Goal: Information Seeking & Learning: Compare options

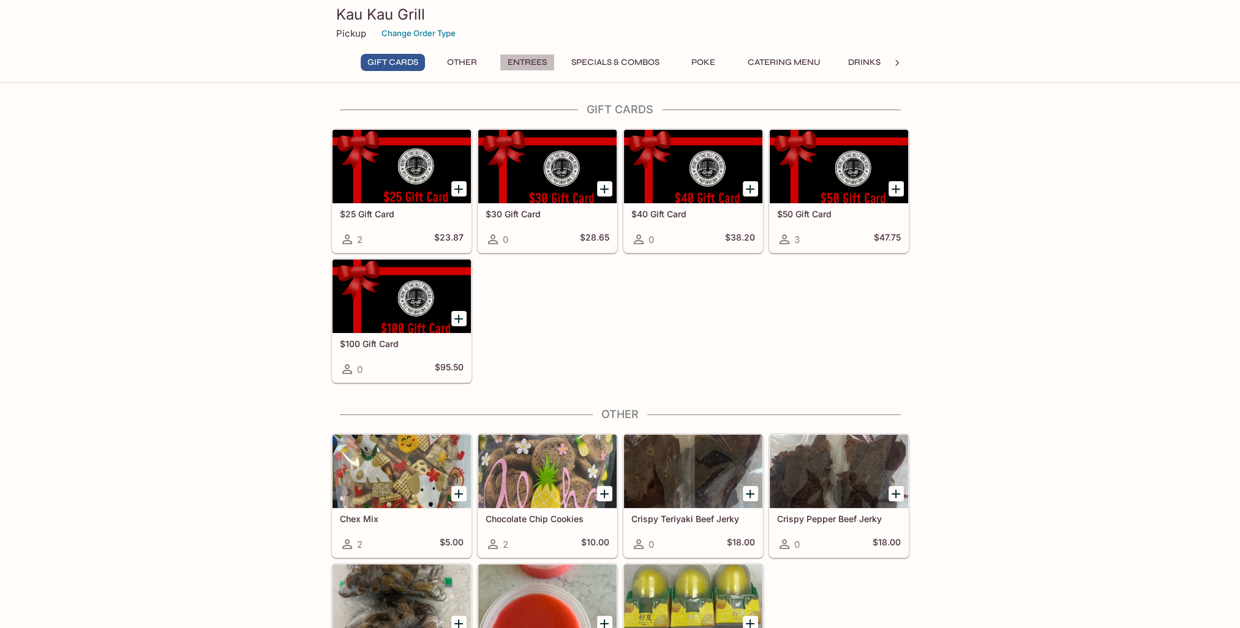
click at [532, 64] on button "Entrees" at bounding box center [527, 62] width 55 height 17
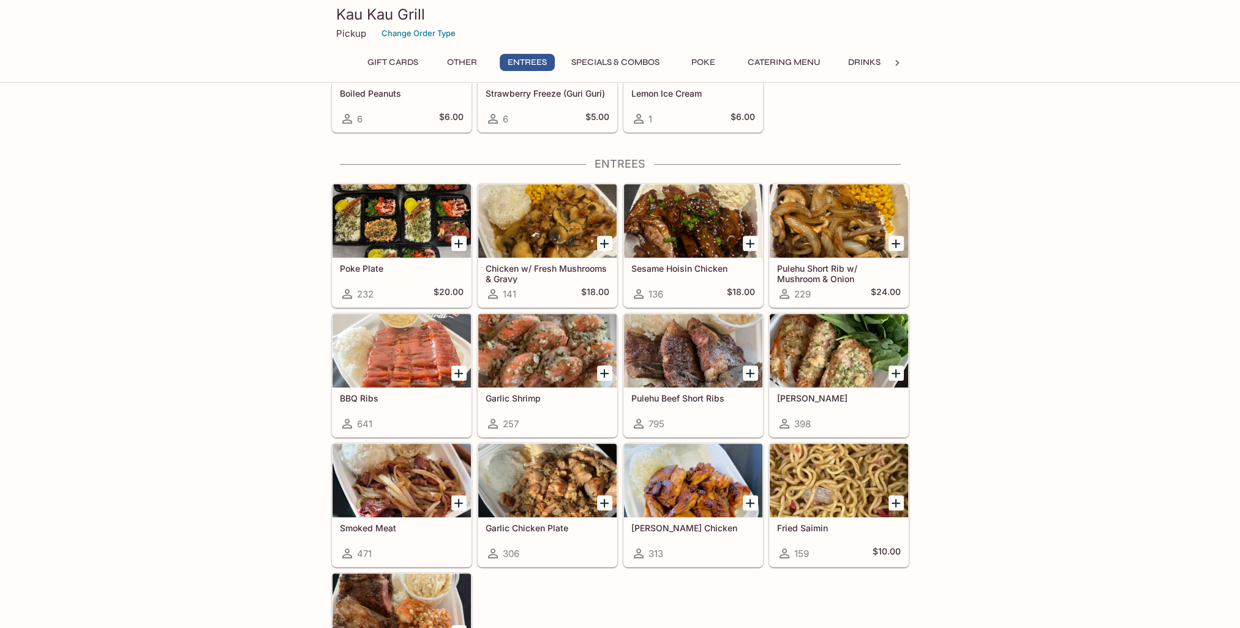
scroll to position [607, 0]
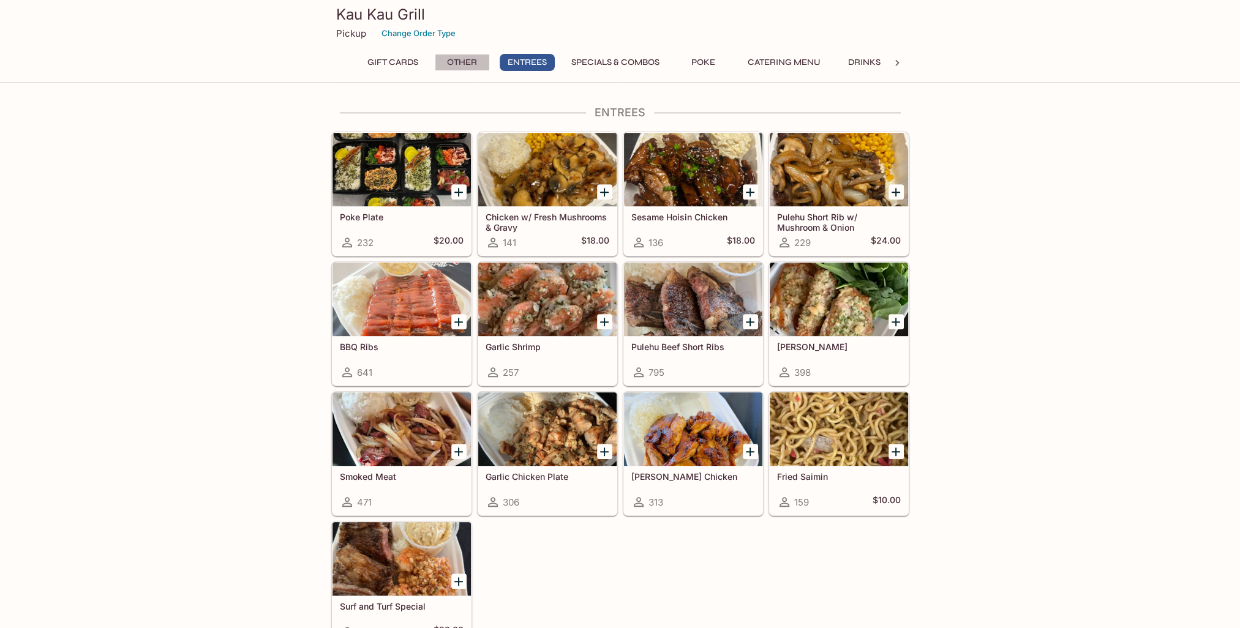
click at [470, 61] on button "Other" at bounding box center [462, 62] width 55 height 17
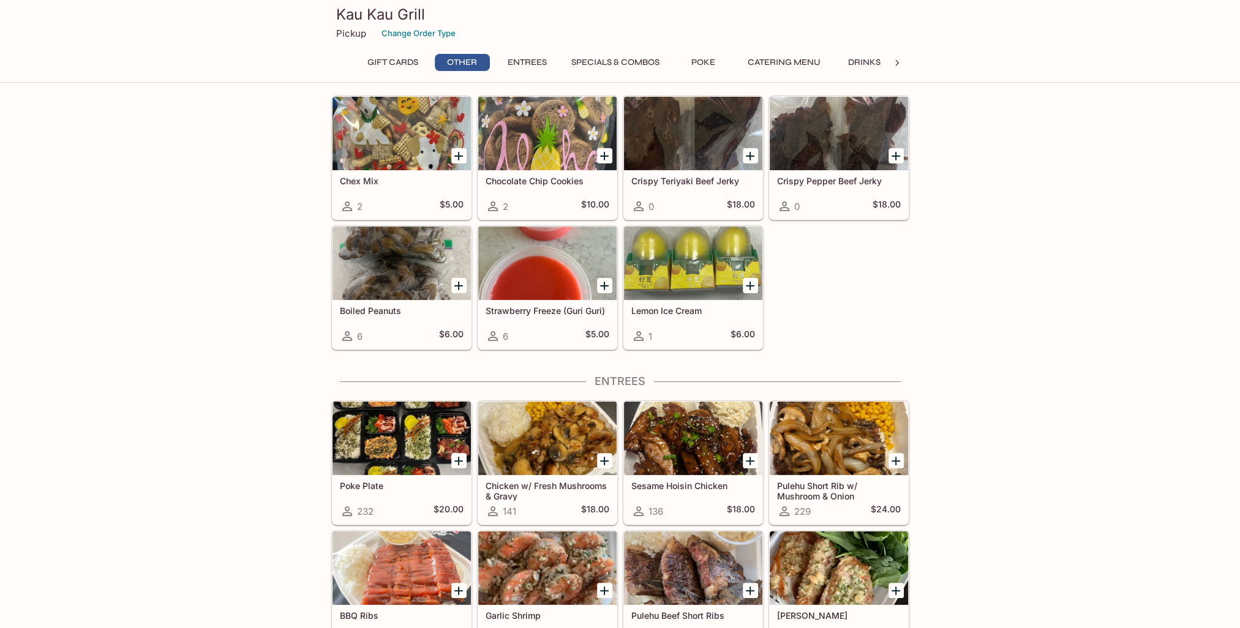
scroll to position [302, 0]
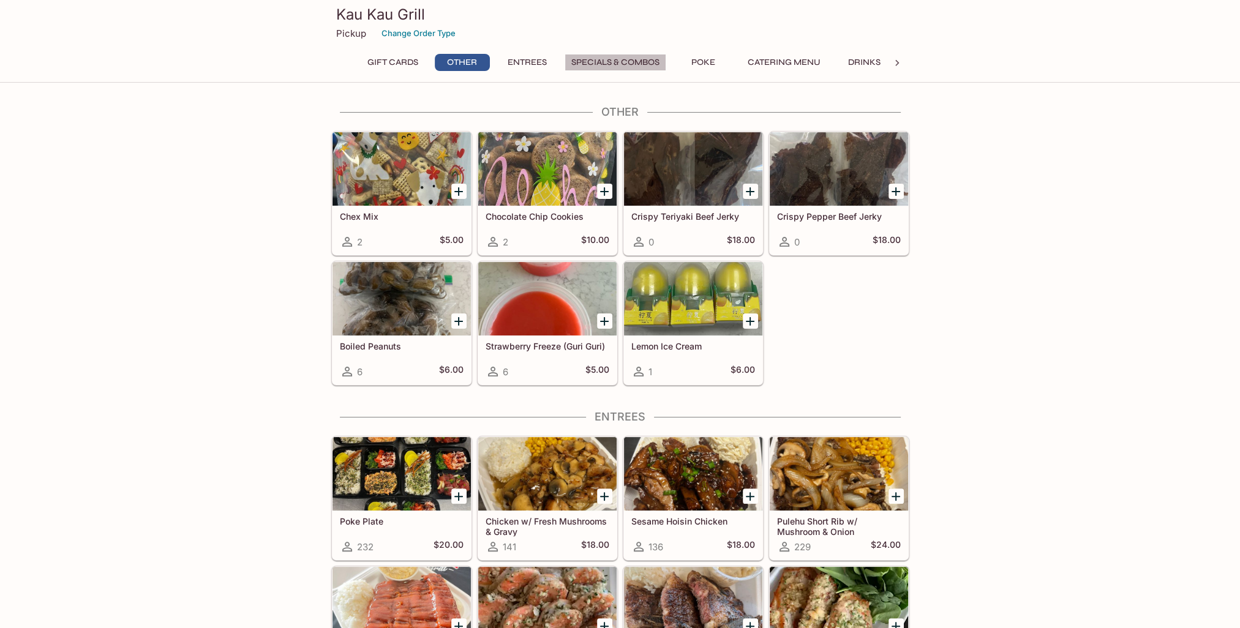
click at [590, 55] on button "Specials & Combos" at bounding box center [616, 62] width 102 height 17
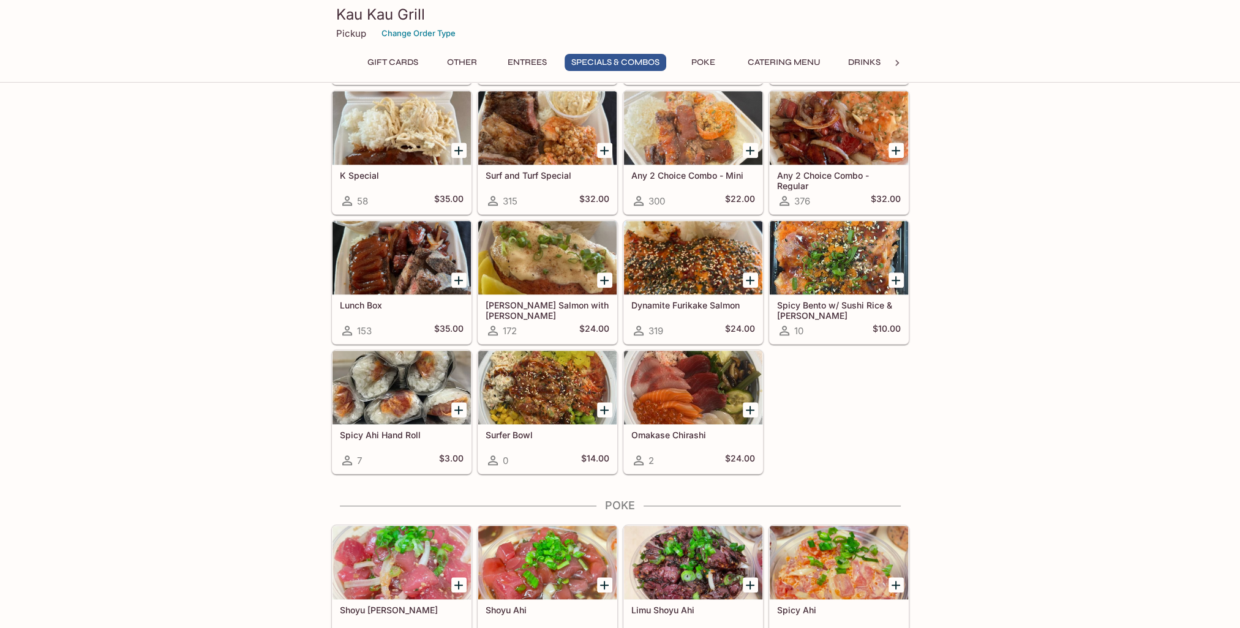
scroll to position [1475, 0]
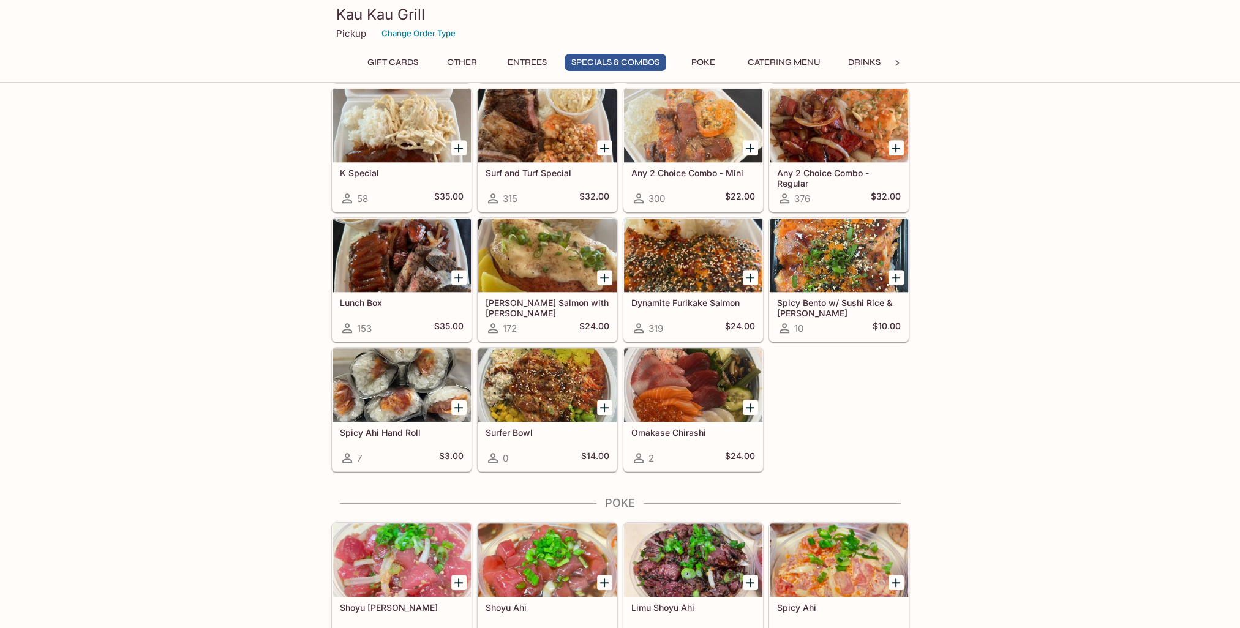
click at [527, 371] on div at bounding box center [547, 384] width 138 height 73
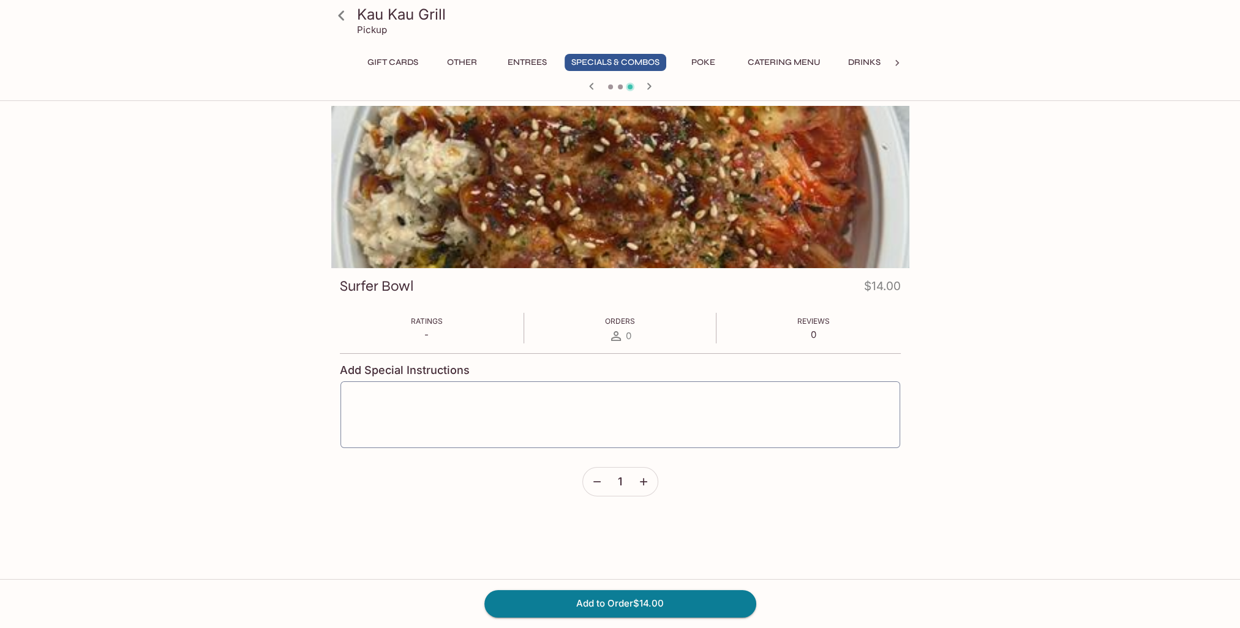
click at [614, 87] on div at bounding box center [620, 87] width 588 height 18
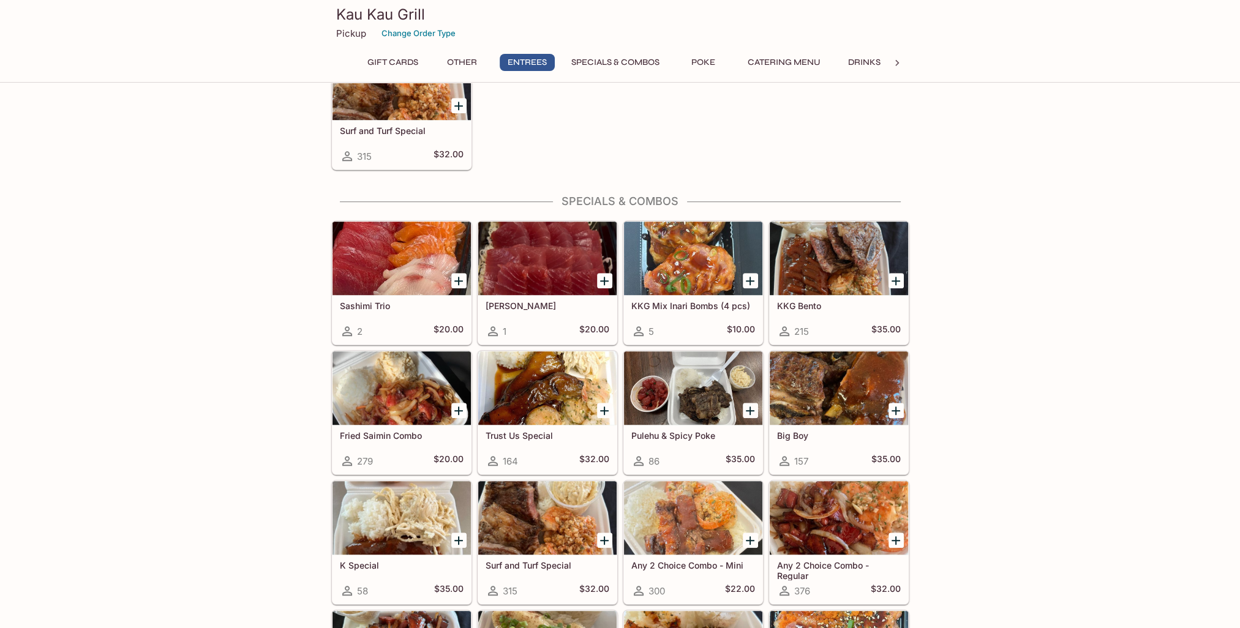
scroll to position [1056, 0]
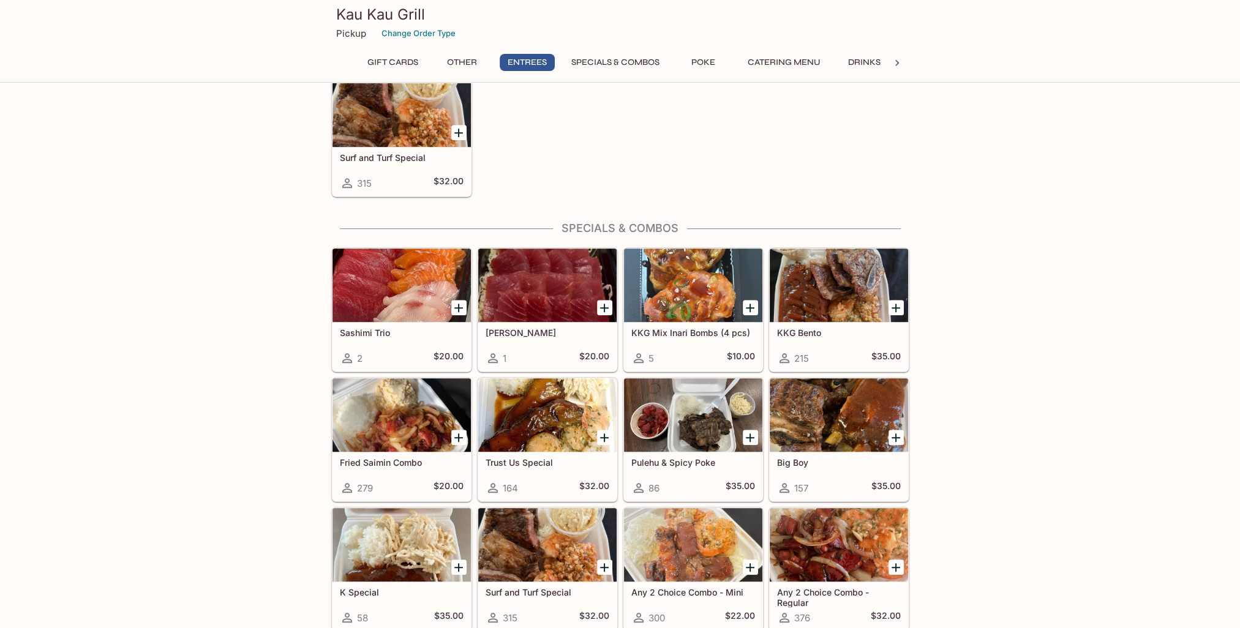
click at [850, 300] on div at bounding box center [839, 285] width 138 height 73
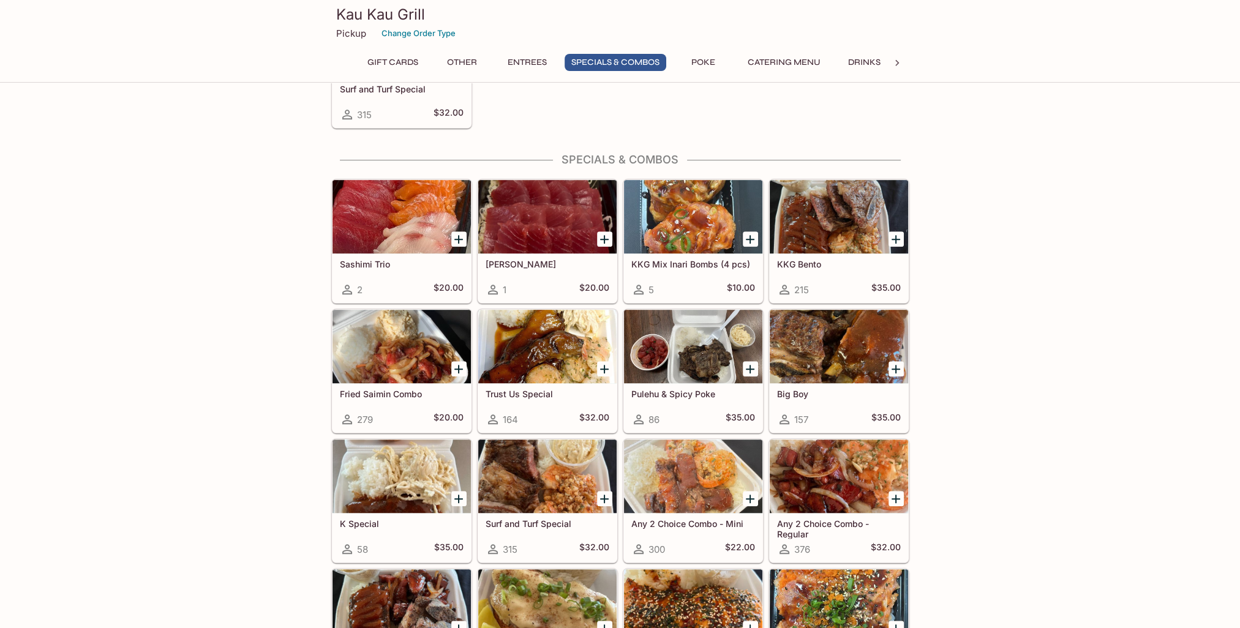
scroll to position [1239, 0]
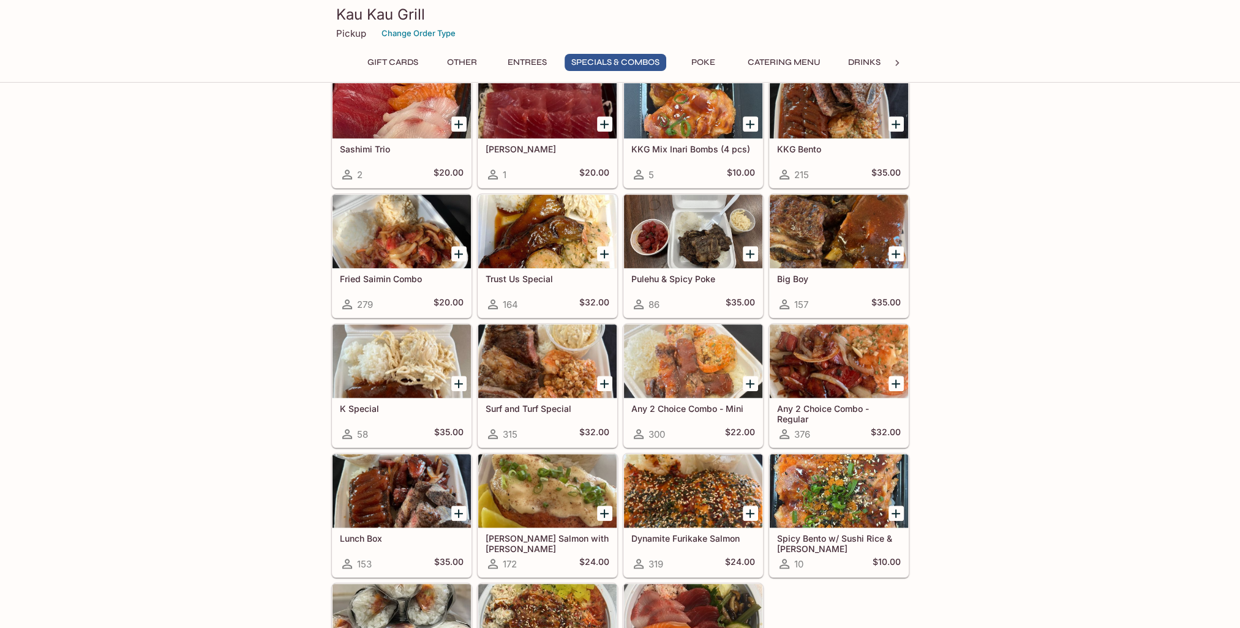
click at [675, 369] on div at bounding box center [693, 361] width 138 height 73
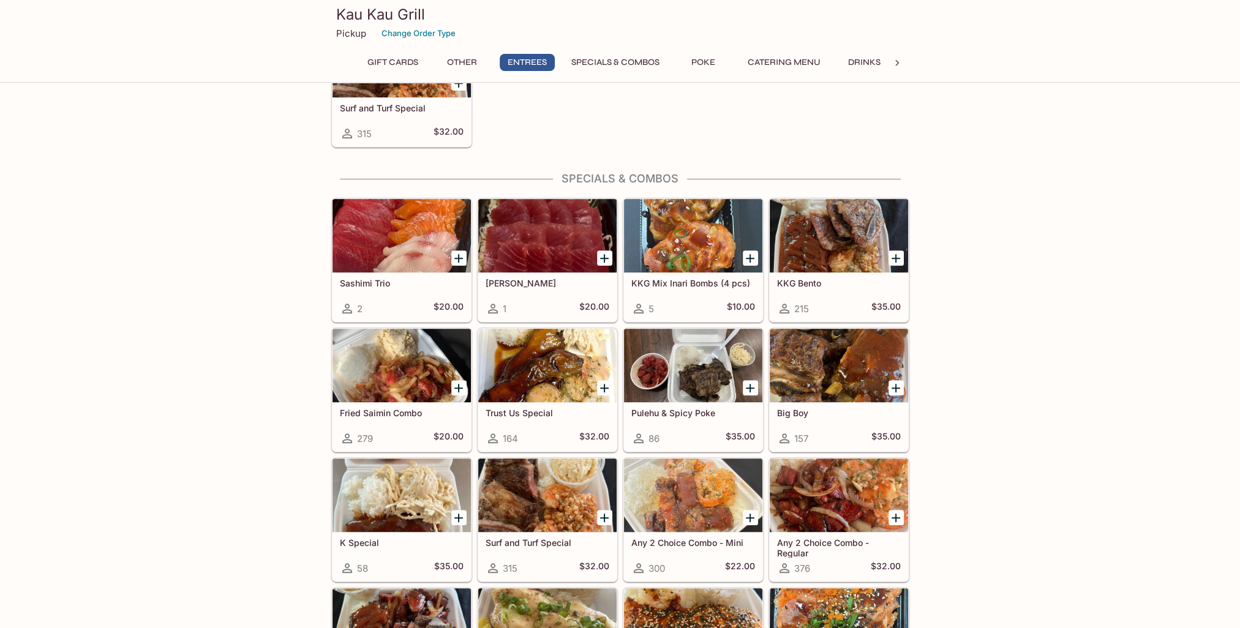
scroll to position [1117, 0]
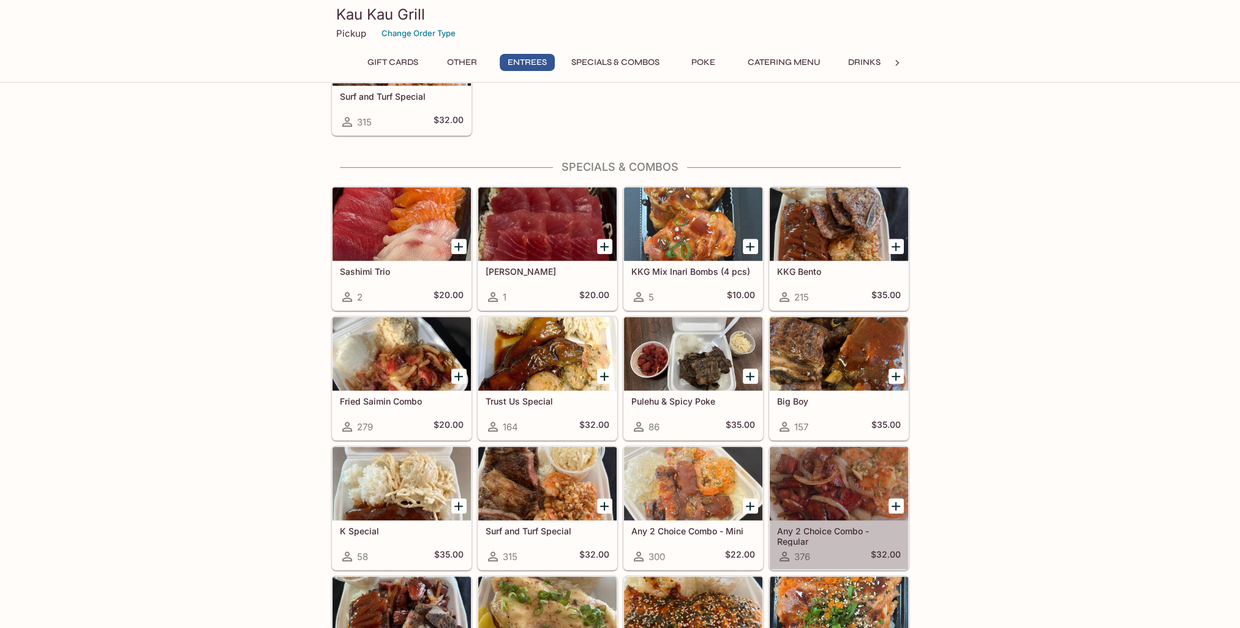
click at [822, 460] on div at bounding box center [839, 483] width 138 height 73
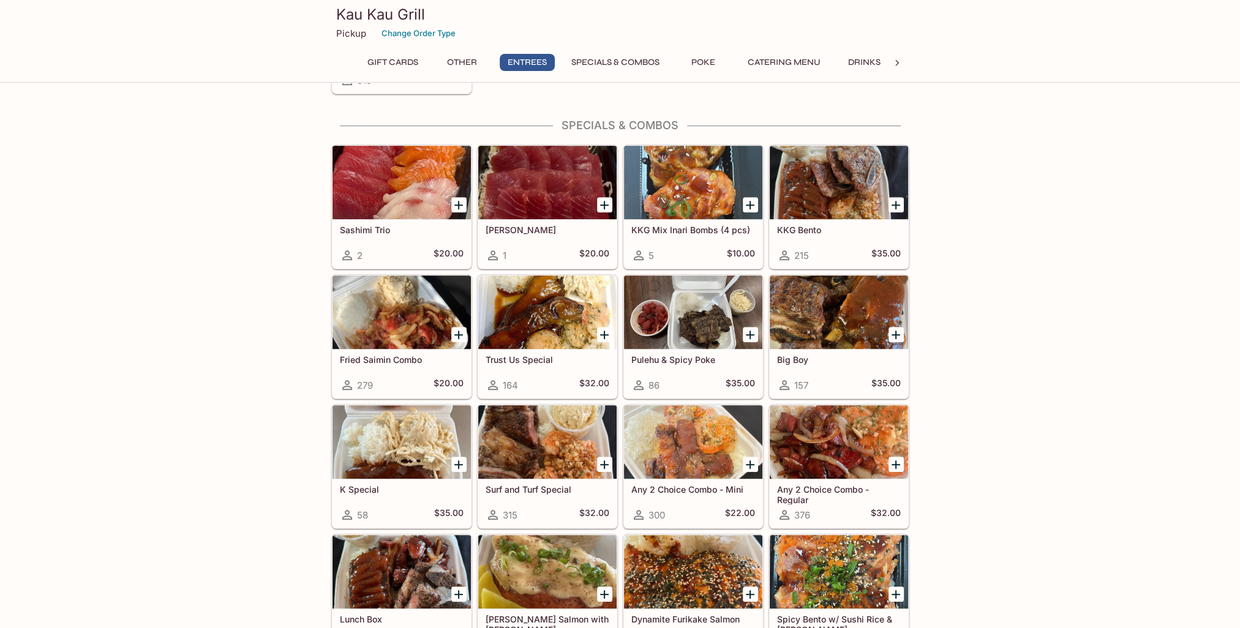
scroll to position [1178, 0]
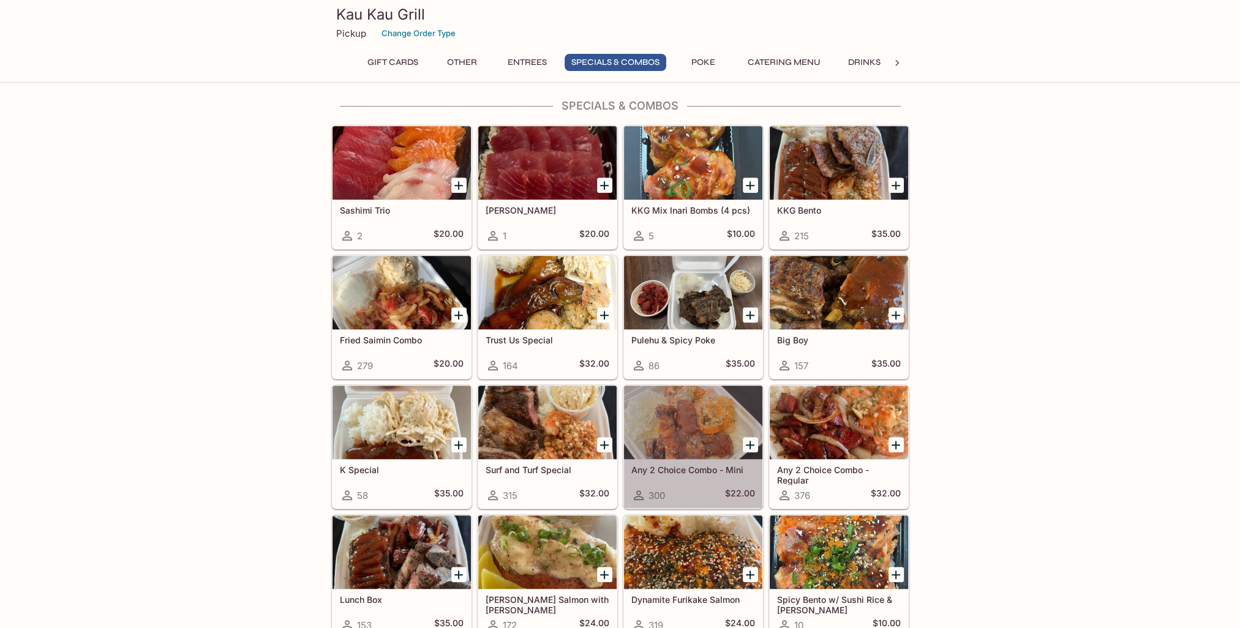
click at [682, 431] on div at bounding box center [693, 422] width 138 height 73
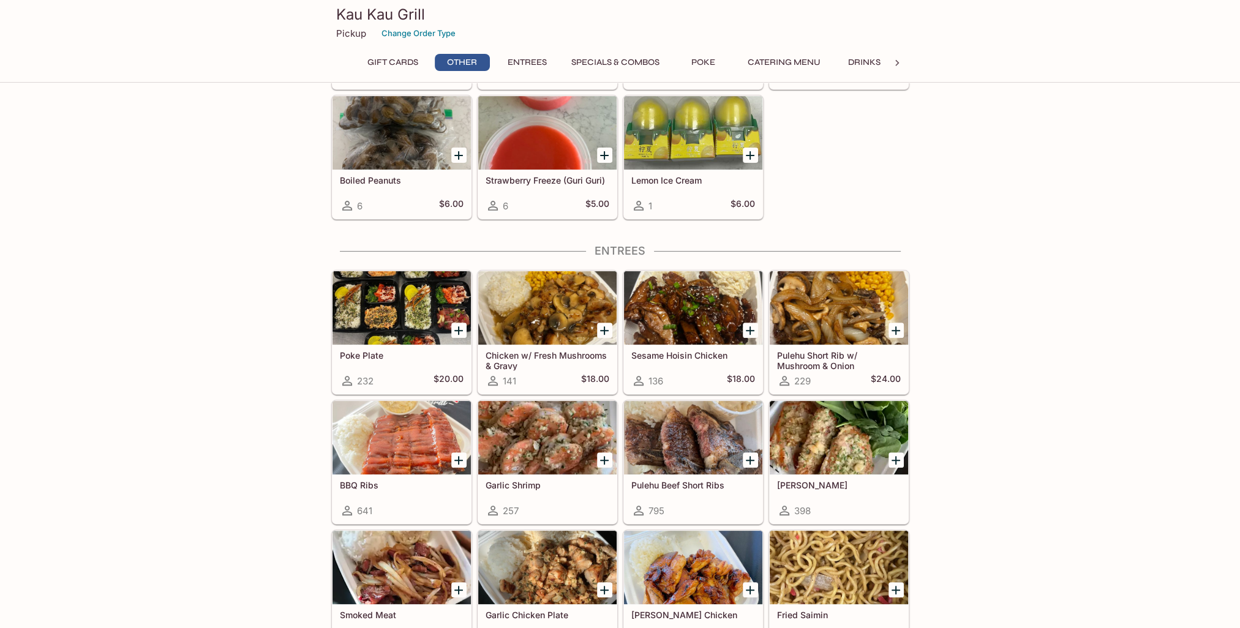
scroll to position [490, 0]
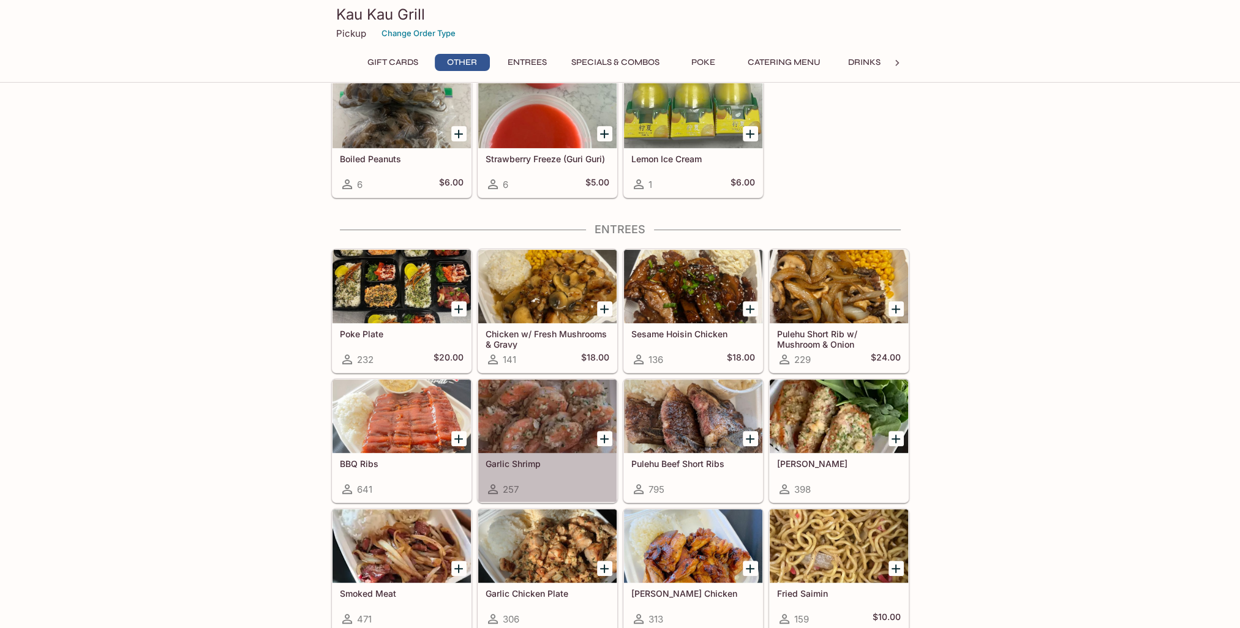
click at [537, 426] on div at bounding box center [547, 416] width 138 height 73
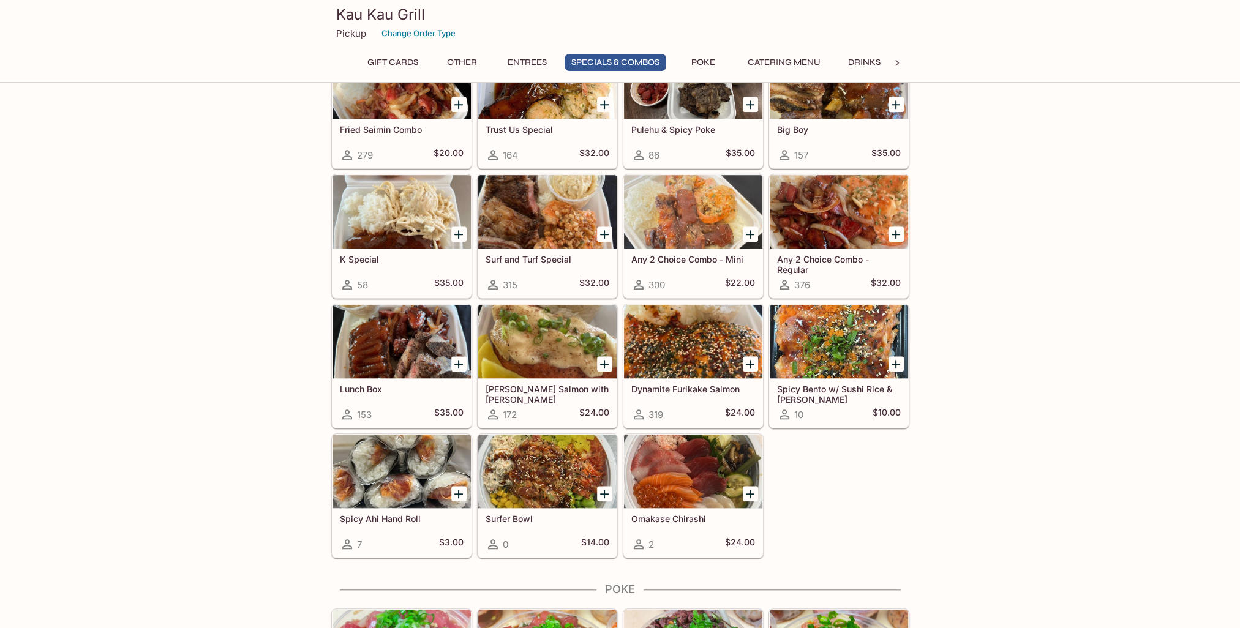
scroll to position [1408, 0]
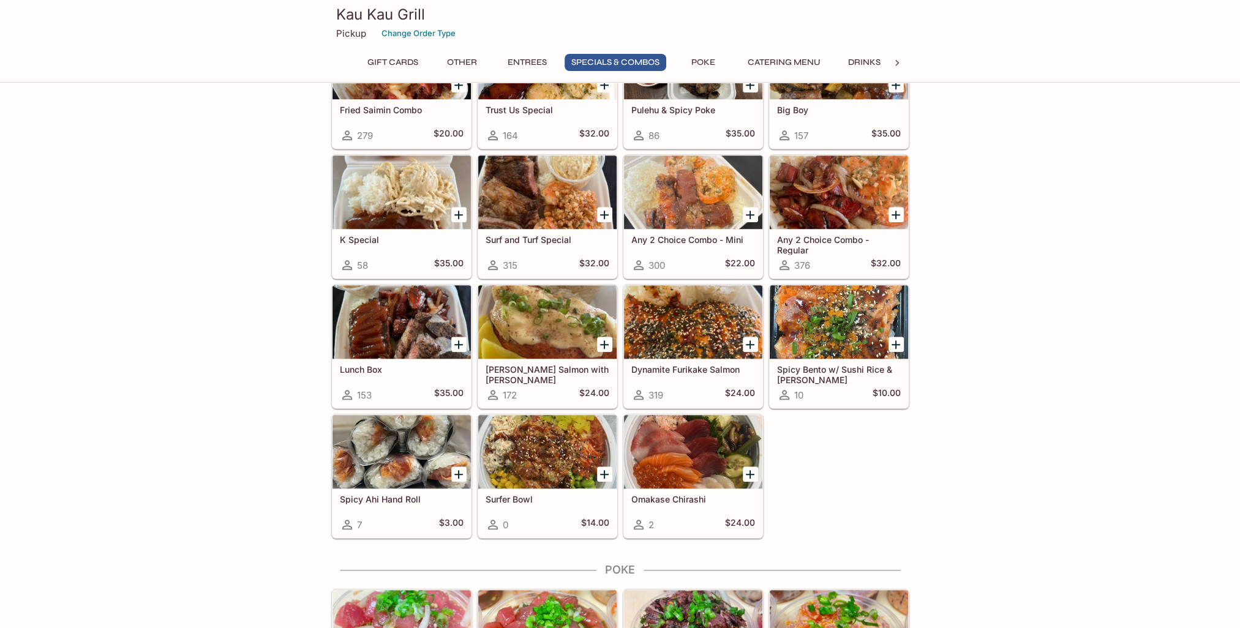
click at [389, 315] on div at bounding box center [401, 321] width 138 height 73
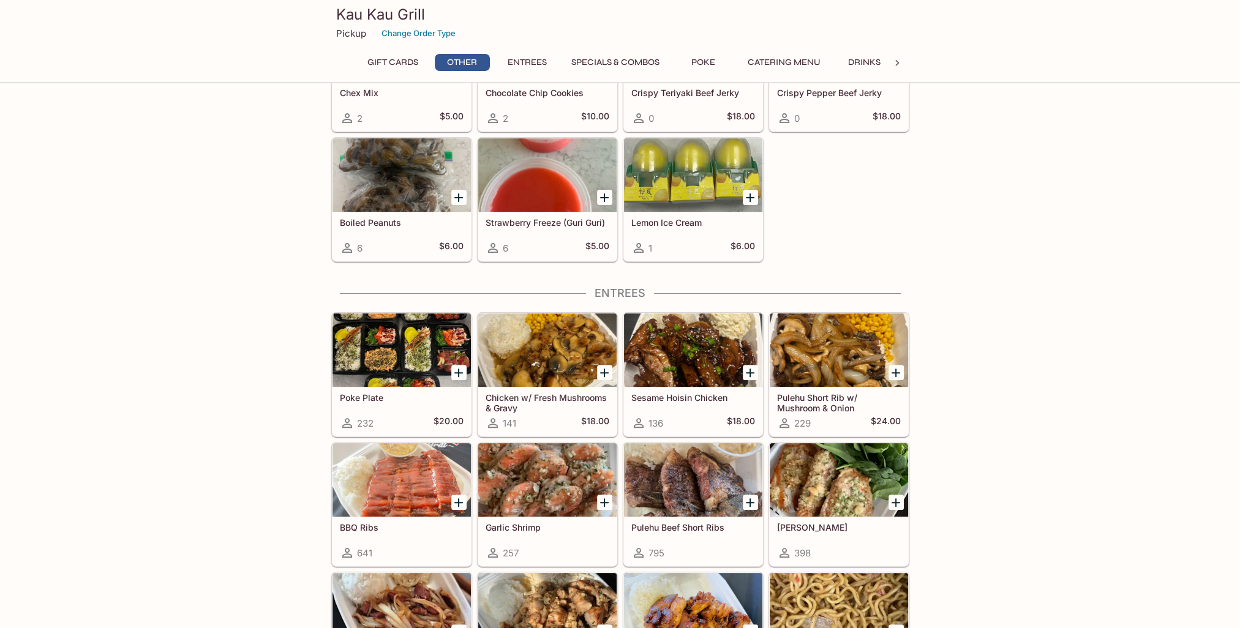
scroll to position [505, 0]
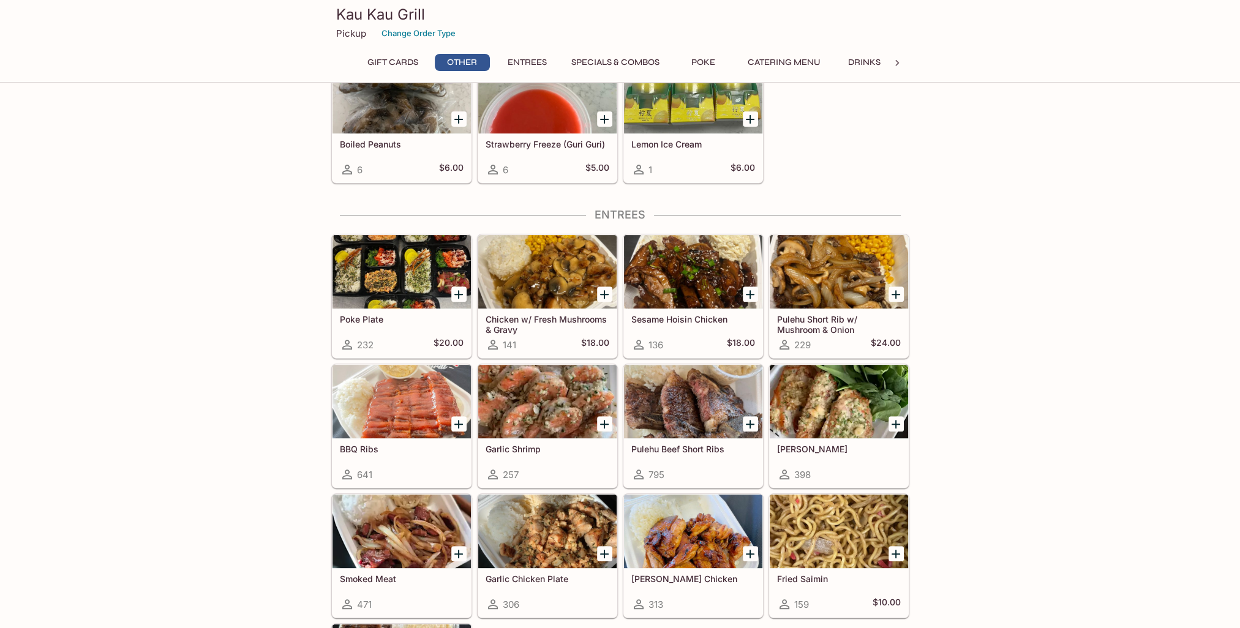
click at [837, 294] on div at bounding box center [839, 271] width 138 height 73
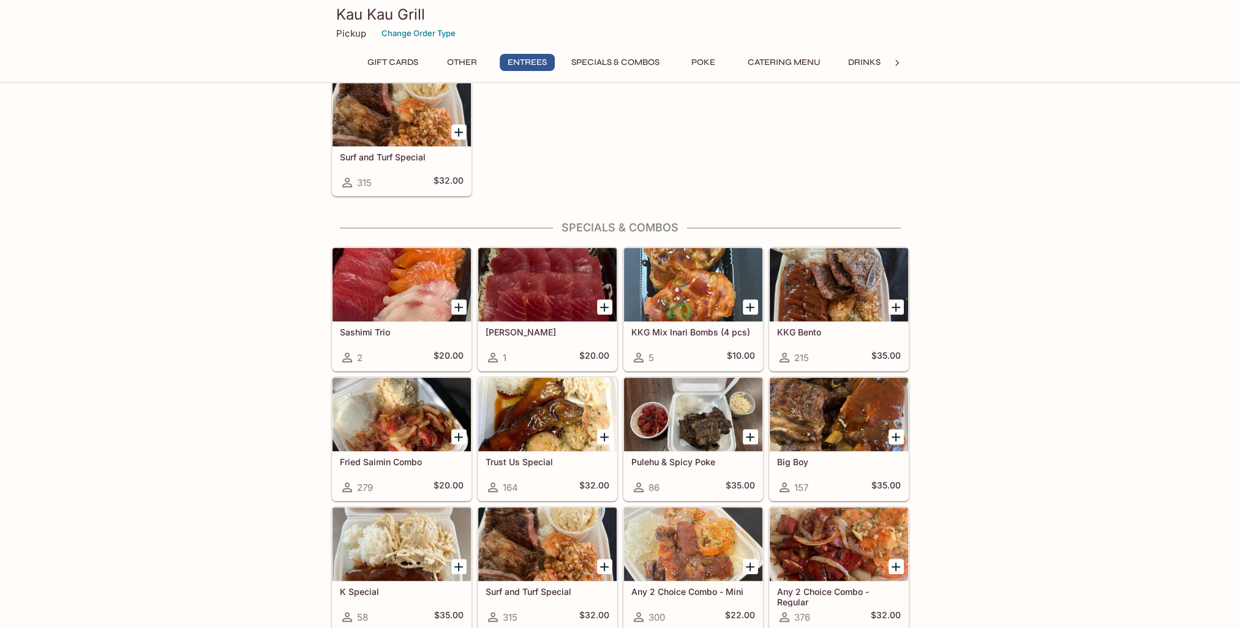
scroll to position [1117, 0]
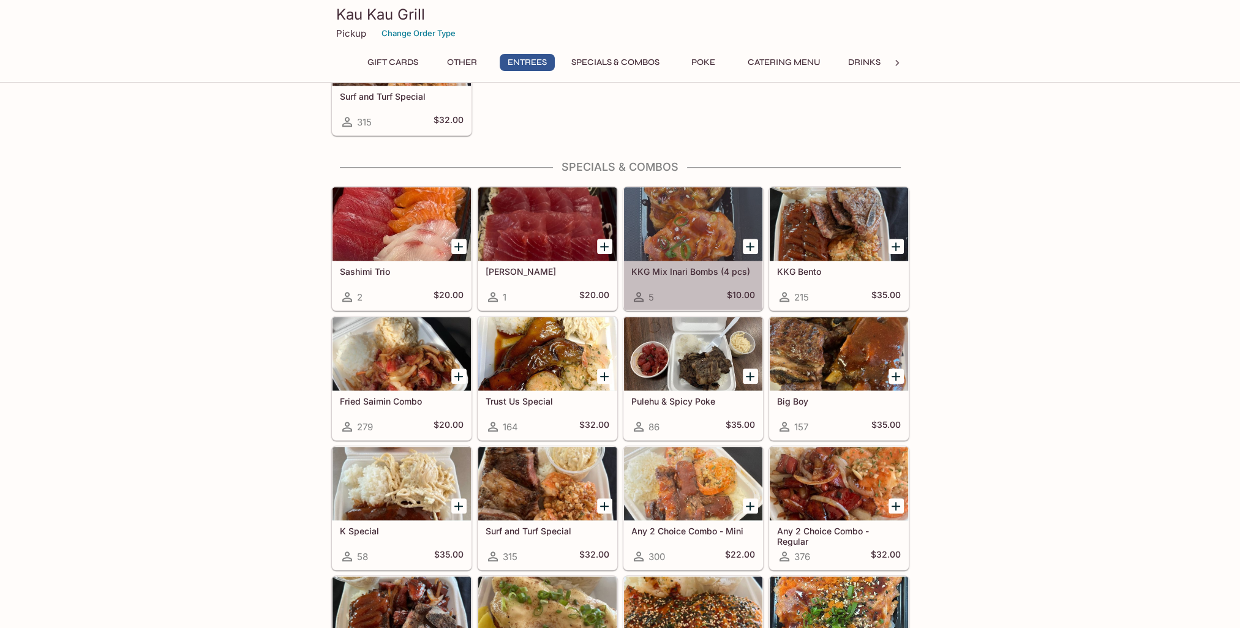
click at [700, 222] on div at bounding box center [693, 223] width 138 height 73
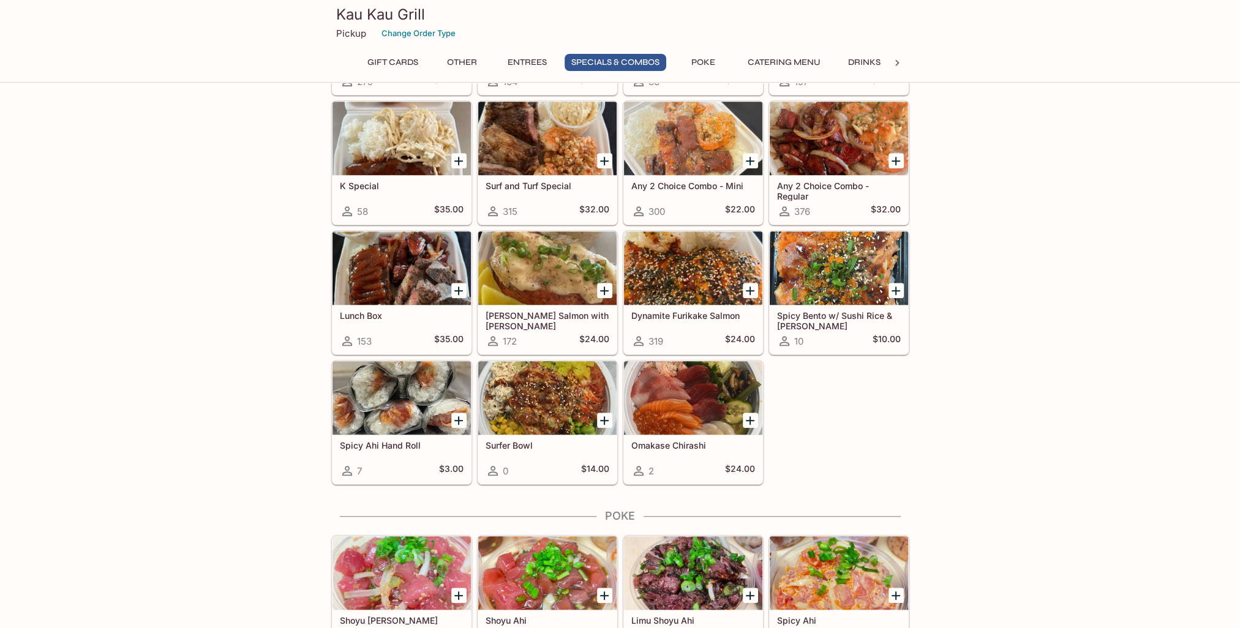
scroll to position [1484, 0]
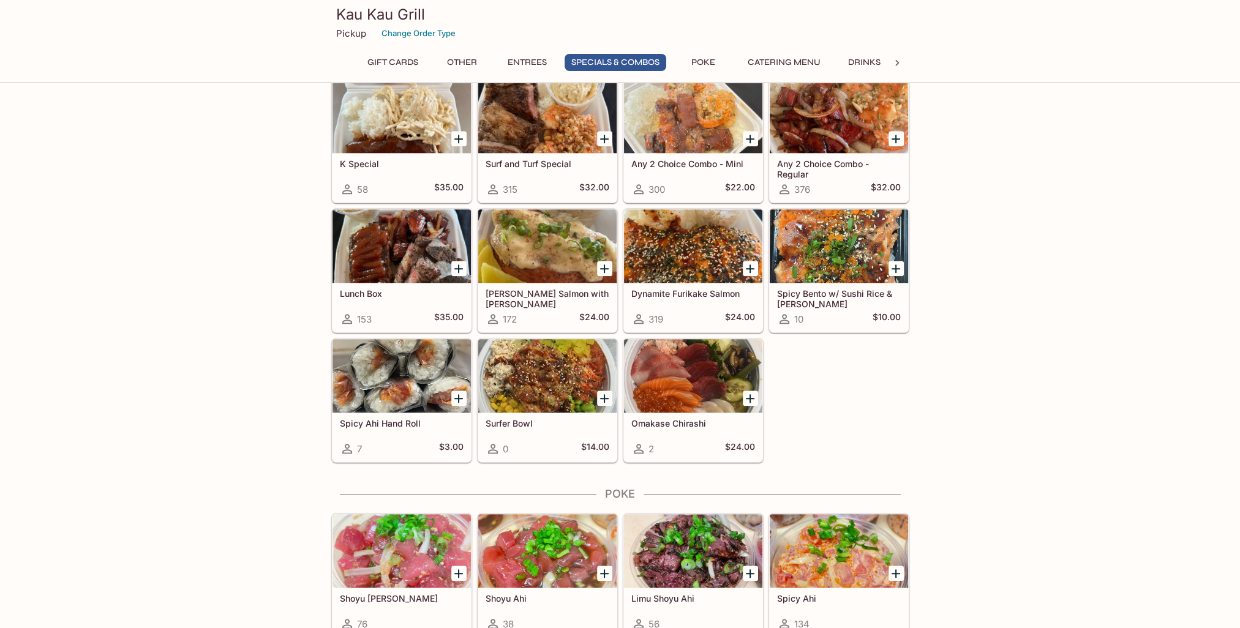
click at [849, 252] on div at bounding box center [839, 245] width 138 height 73
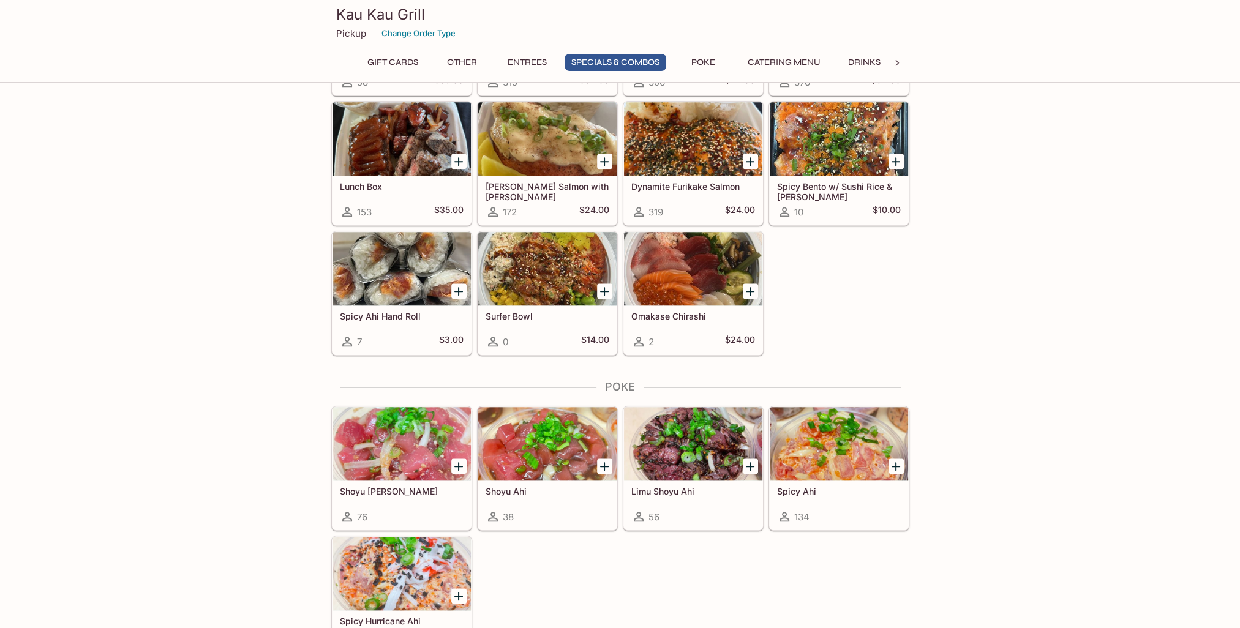
scroll to position [1545, 0]
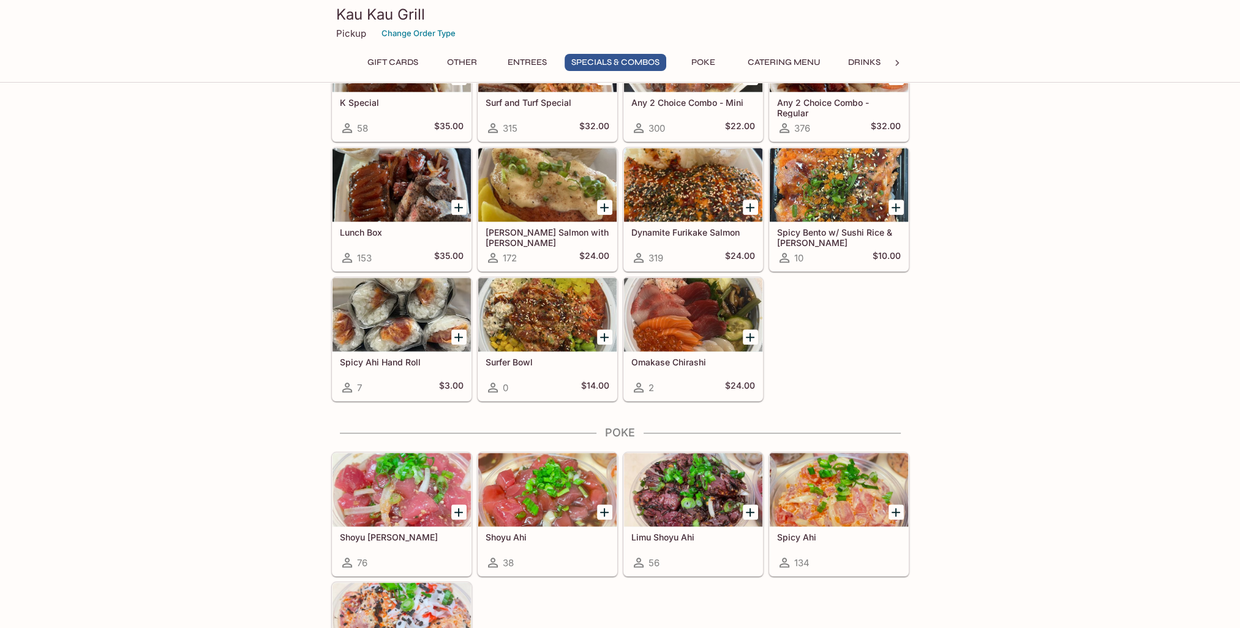
click at [566, 318] on div at bounding box center [547, 314] width 138 height 73
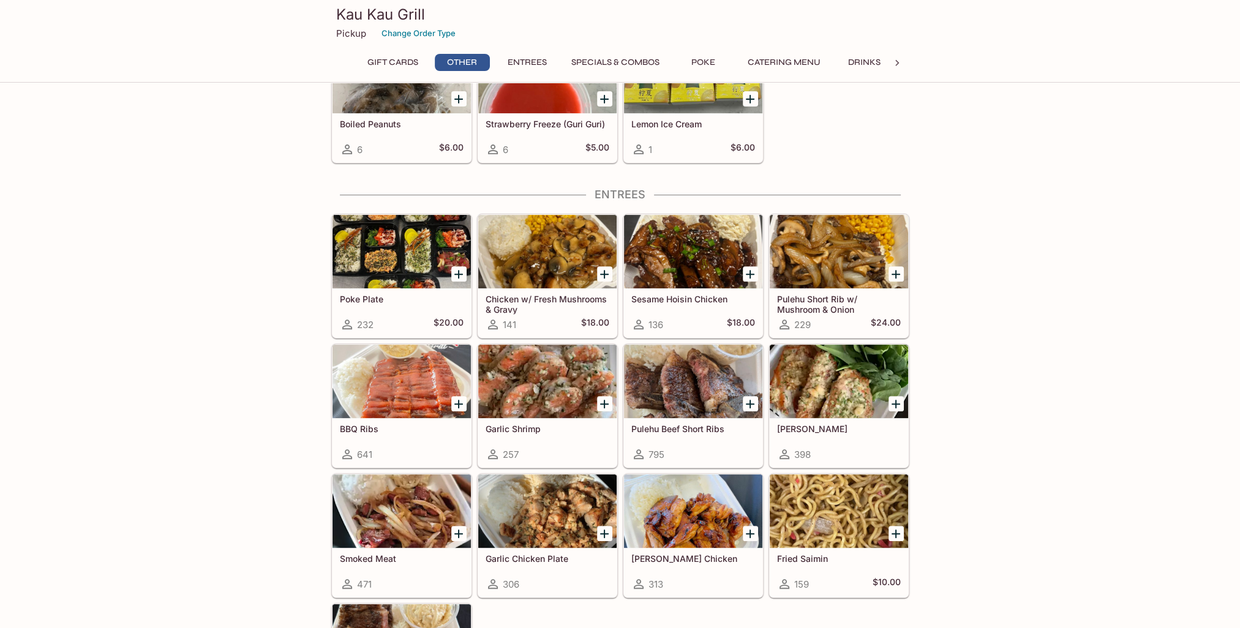
scroll to position [505, 0]
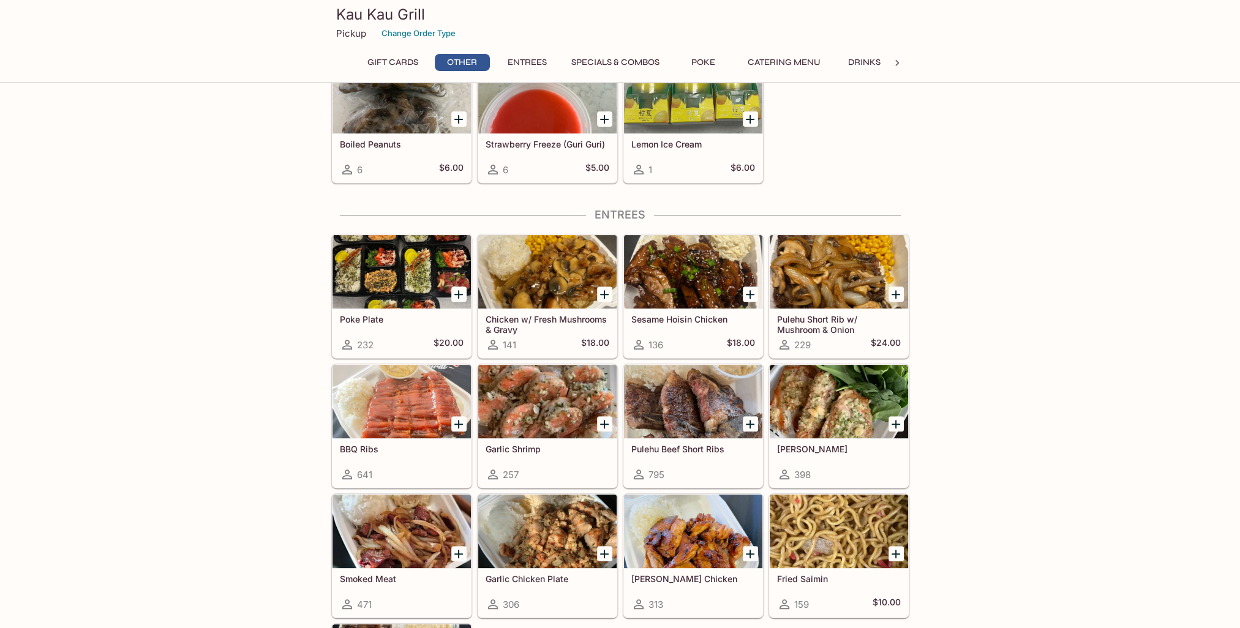
click at [400, 256] on div at bounding box center [401, 271] width 138 height 73
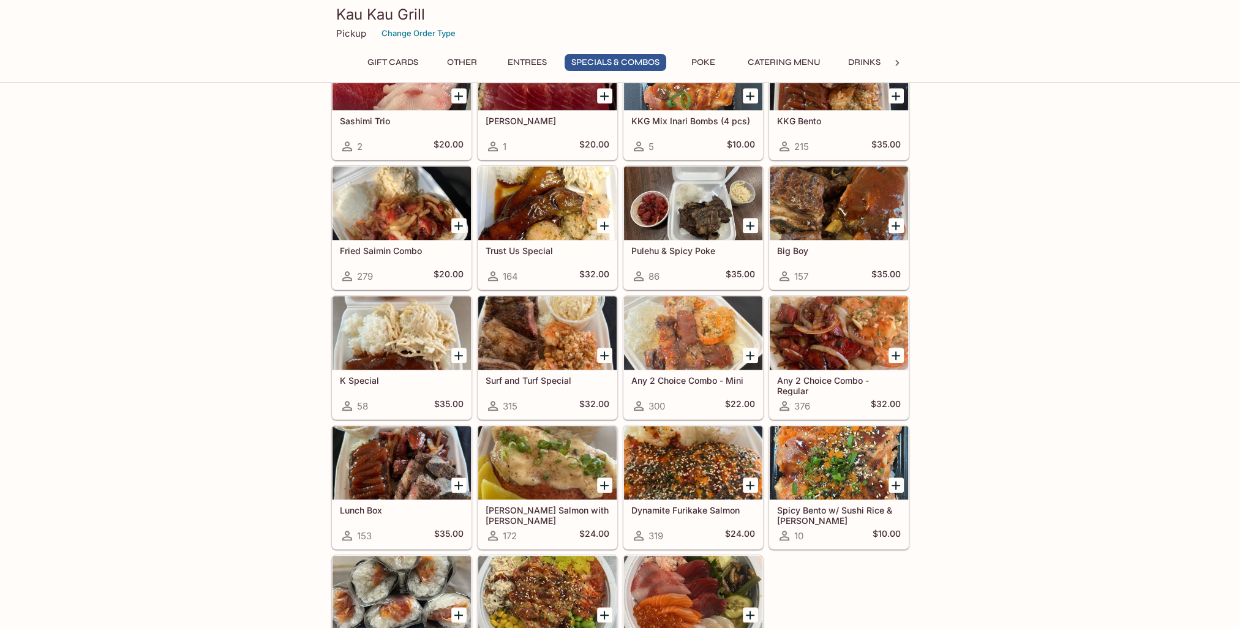
scroll to position [1301, 0]
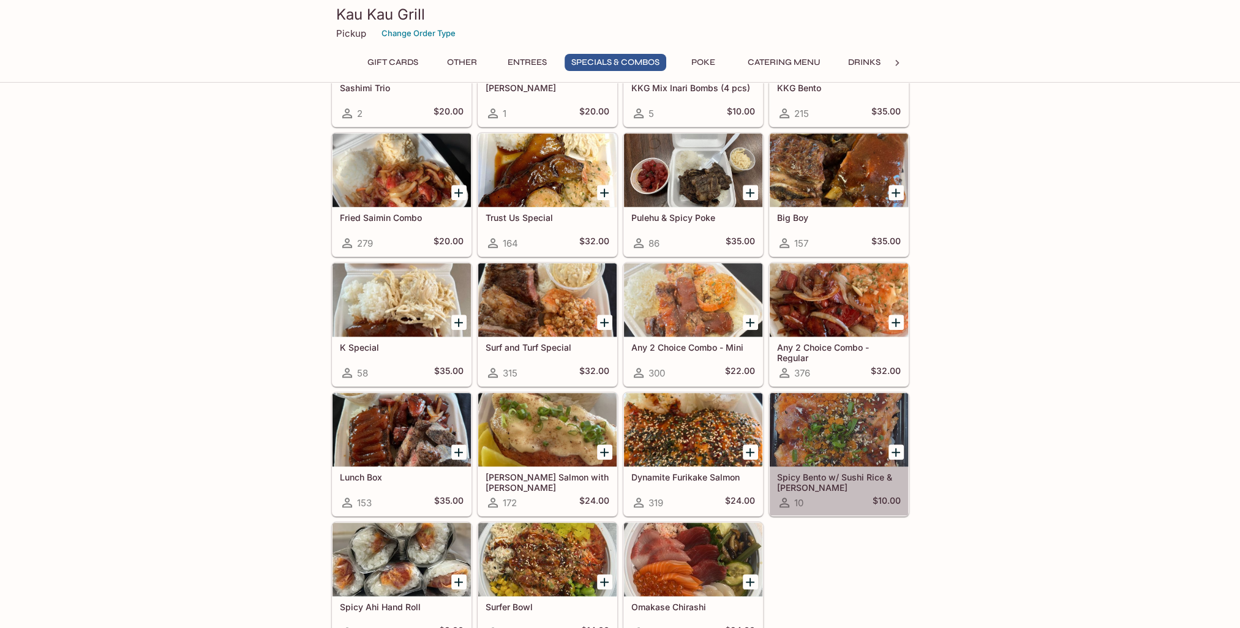
click at [852, 423] on div at bounding box center [839, 429] width 138 height 73
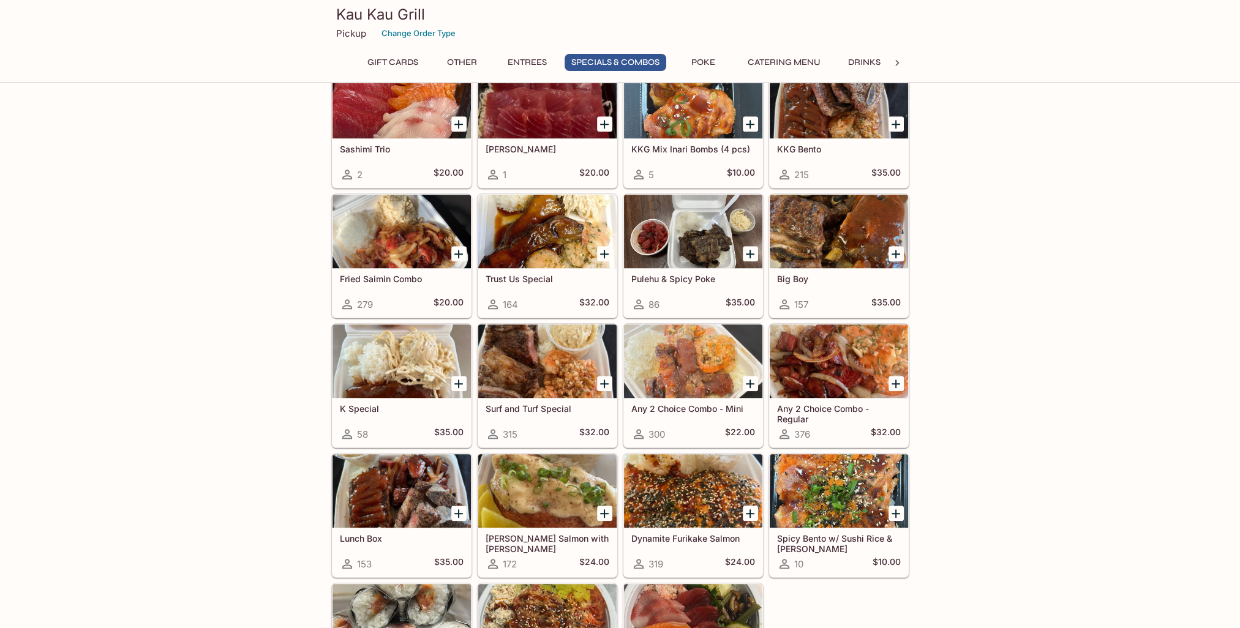
scroll to position [1301, 0]
